Goal: Go to known website: Go to known website

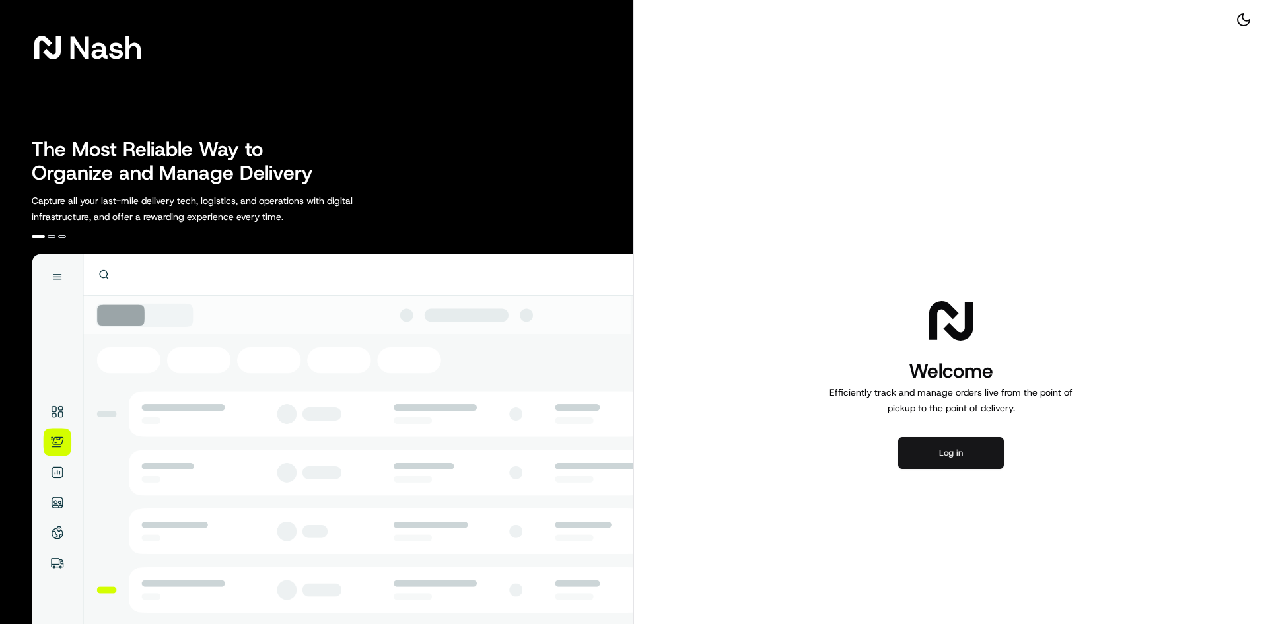
click at [965, 450] on button "Log in" at bounding box center [951, 453] width 106 height 32
click at [979, 469] on div "Welcome Efficiently track and manage orders live from the point of pickup to th…" at bounding box center [951, 381] width 634 height 763
click at [975, 461] on button "Log in" at bounding box center [951, 453] width 106 height 32
